Goal: Transaction & Acquisition: Purchase product/service

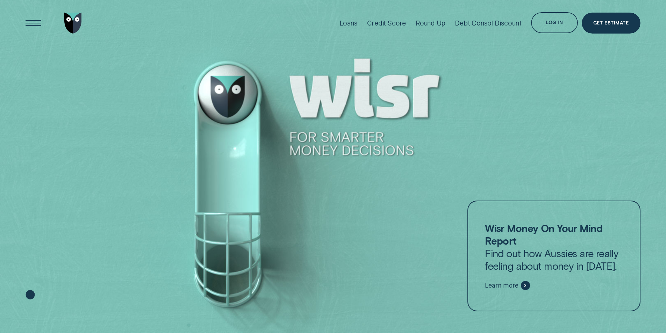
drag, startPoint x: 60, startPoint y: 181, endPoint x: 64, endPoint y: 170, distance: 12.1
click at [60, 181] on div at bounding box center [333, 167] width 666 height 334
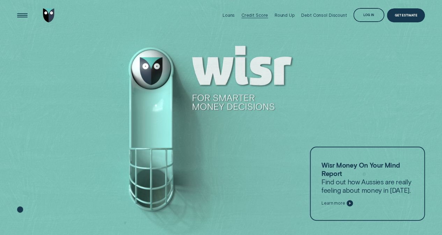
click at [254, 18] on div at bounding box center [255, 18] width 27 height 0
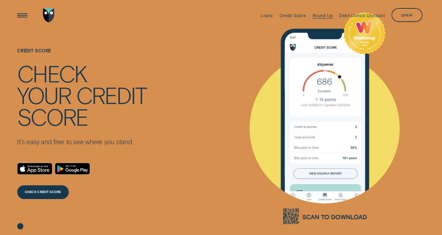
click at [327, 17] on div "Round Up" at bounding box center [323, 15] width 20 height 5
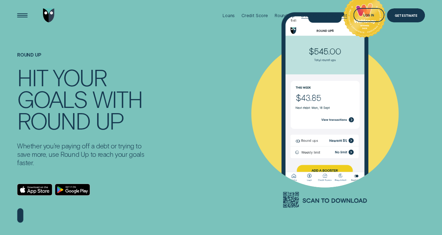
click at [321, 15] on div "Debt Consol Discount" at bounding box center [323, 15] width 45 height 5
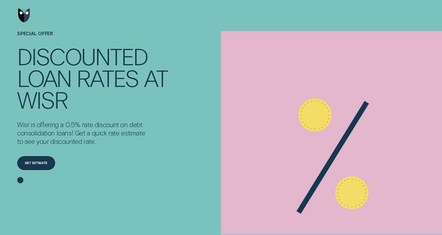
click at [28, 16] on img "Go to home page" at bounding box center [24, 15] width 12 height 14
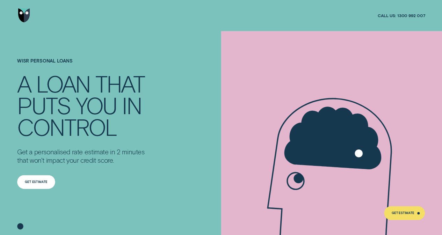
click at [29, 184] on div "Get Estimate" at bounding box center [36, 182] width 22 height 3
